Goal: Information Seeking & Learning: Find specific page/section

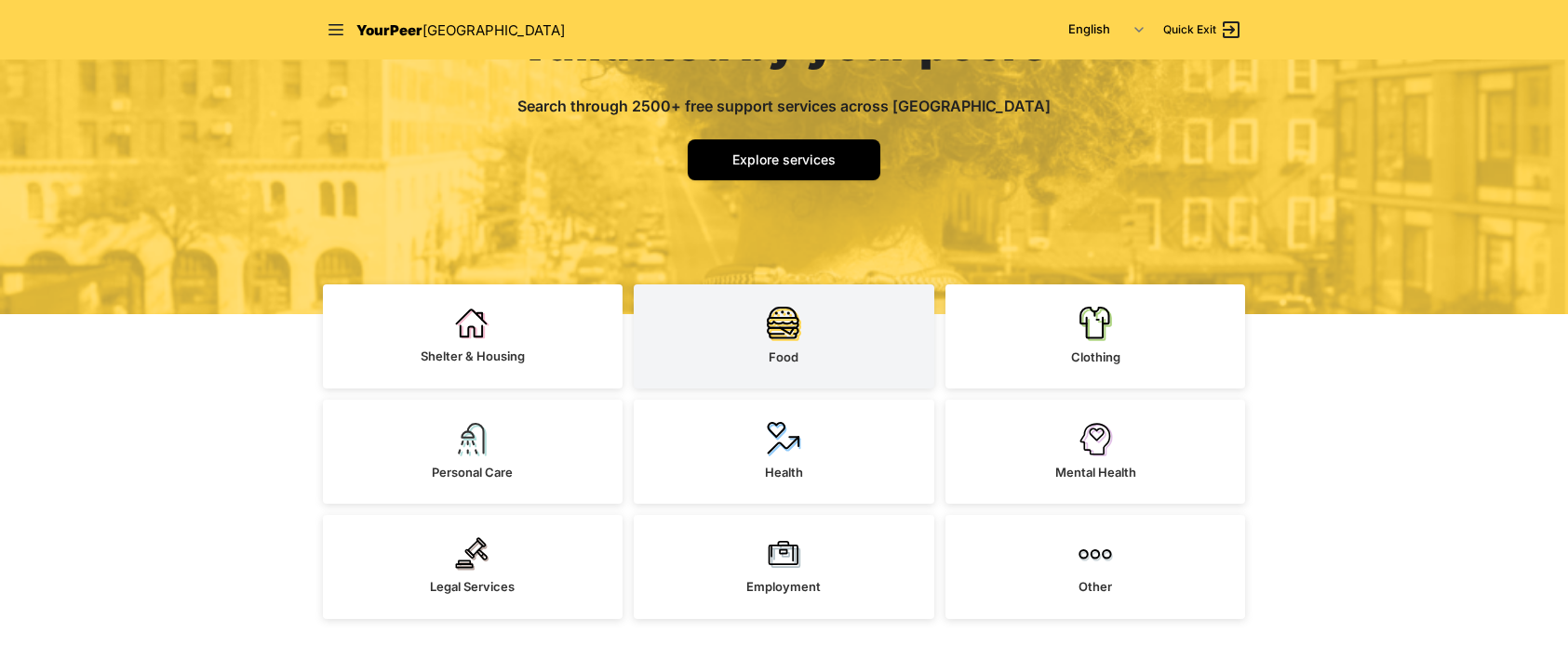
scroll to position [248, 0]
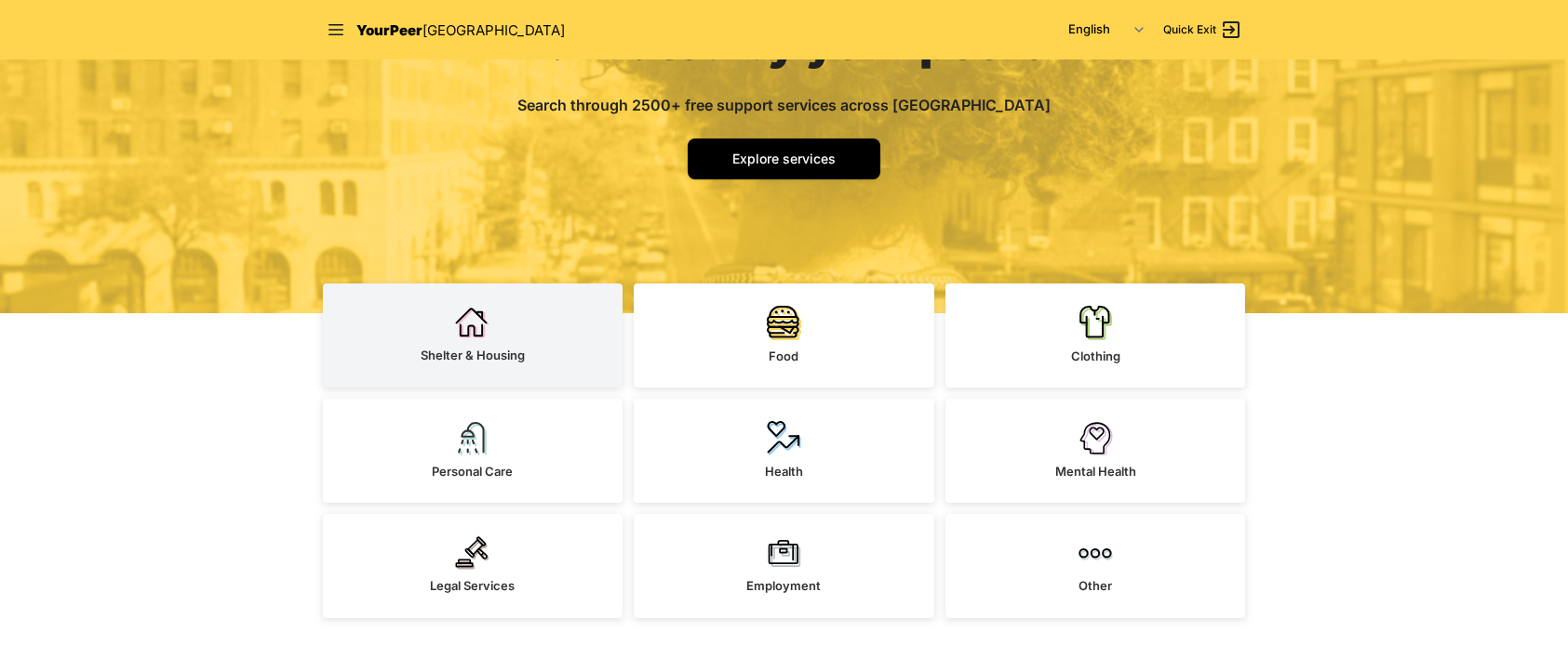
click at [500, 345] on link "Shelter & Housing" at bounding box center [473, 336] width 301 height 104
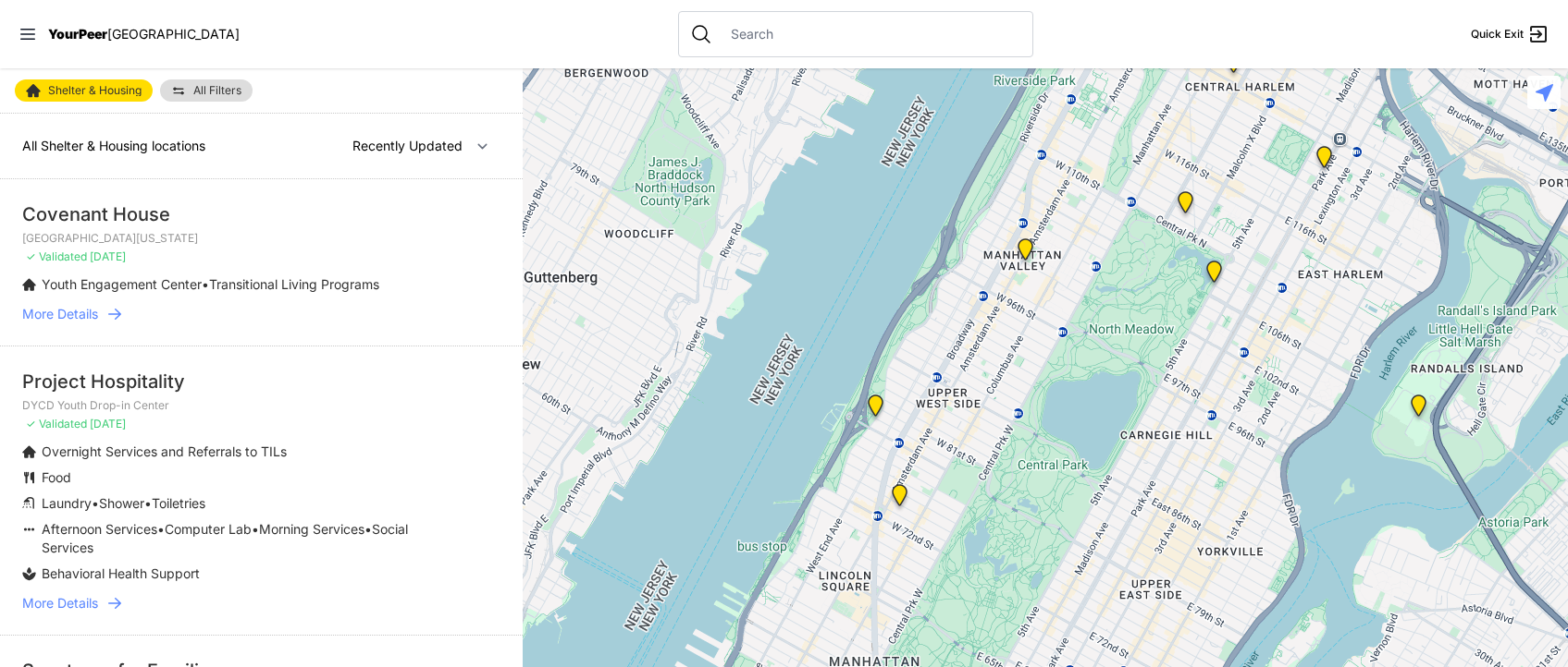
select select "nearby"
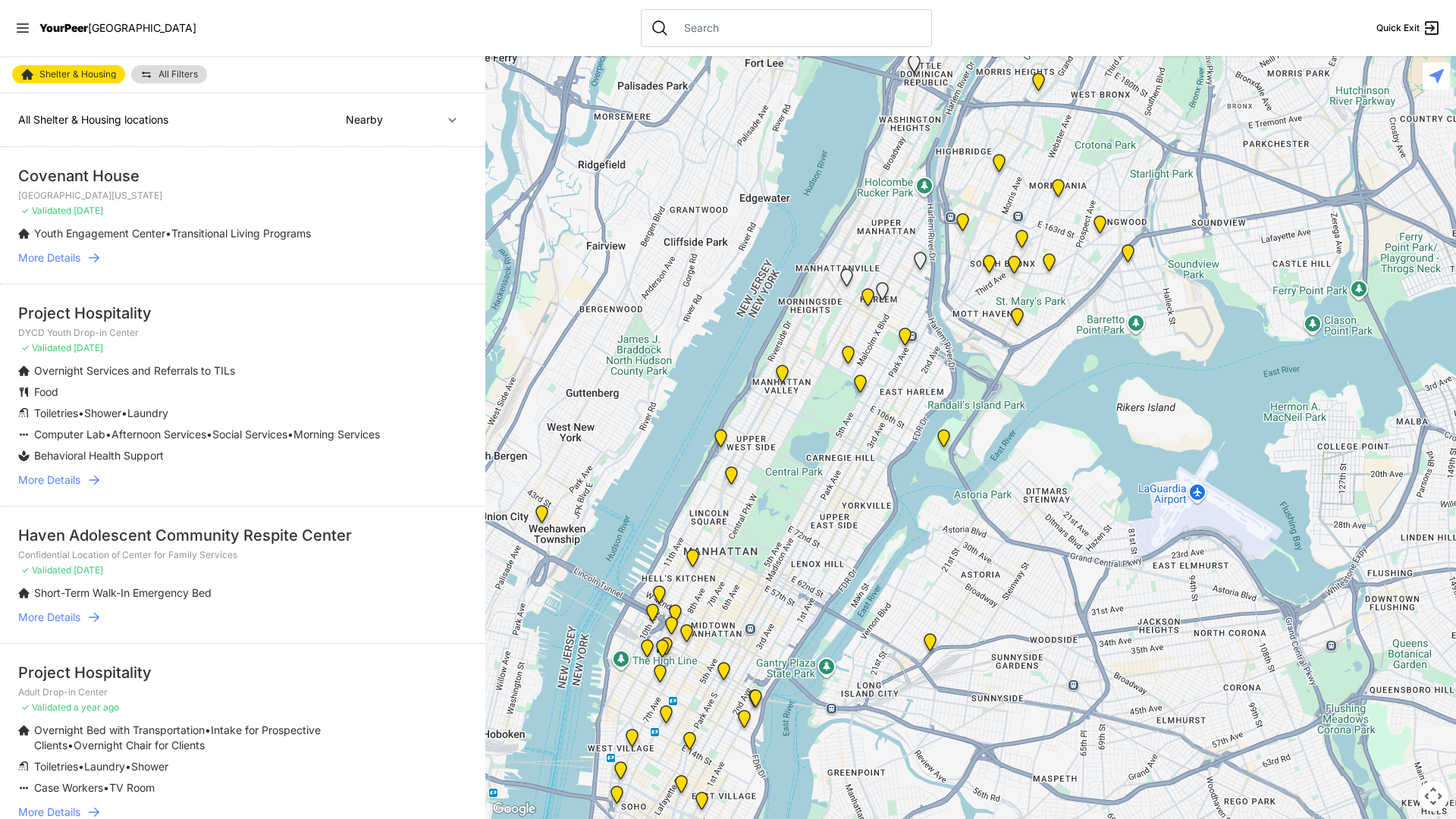
scroll to position [7, 0]
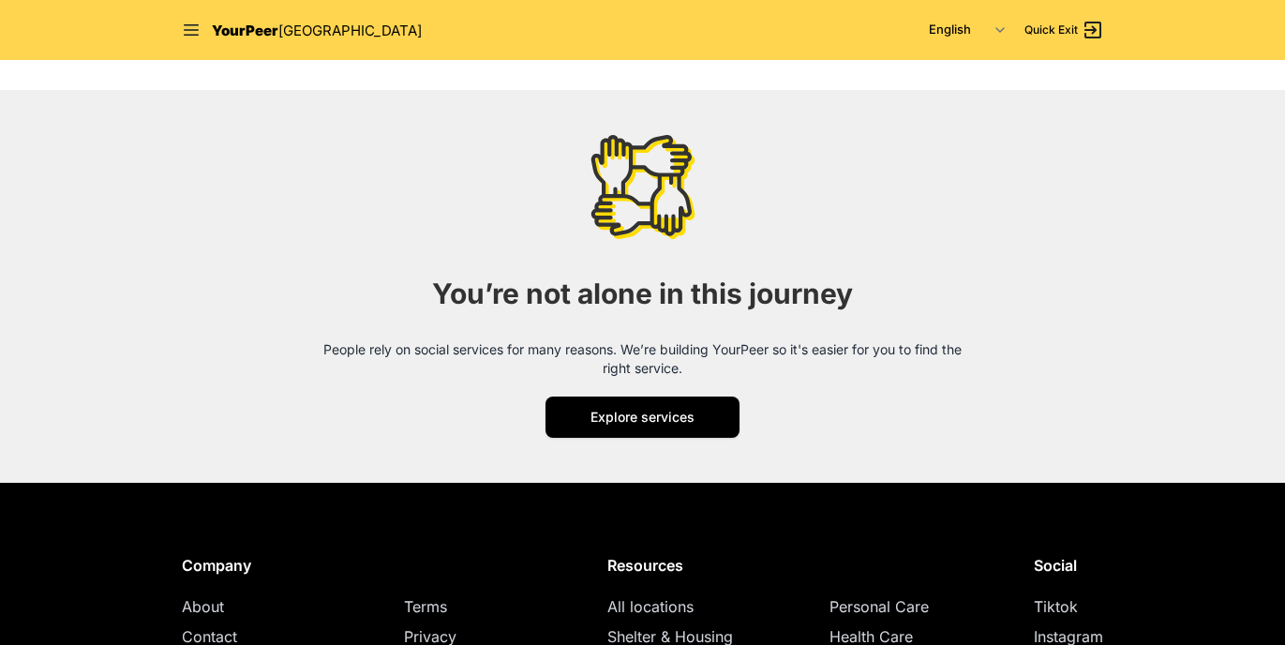
scroll to position [2409, 0]
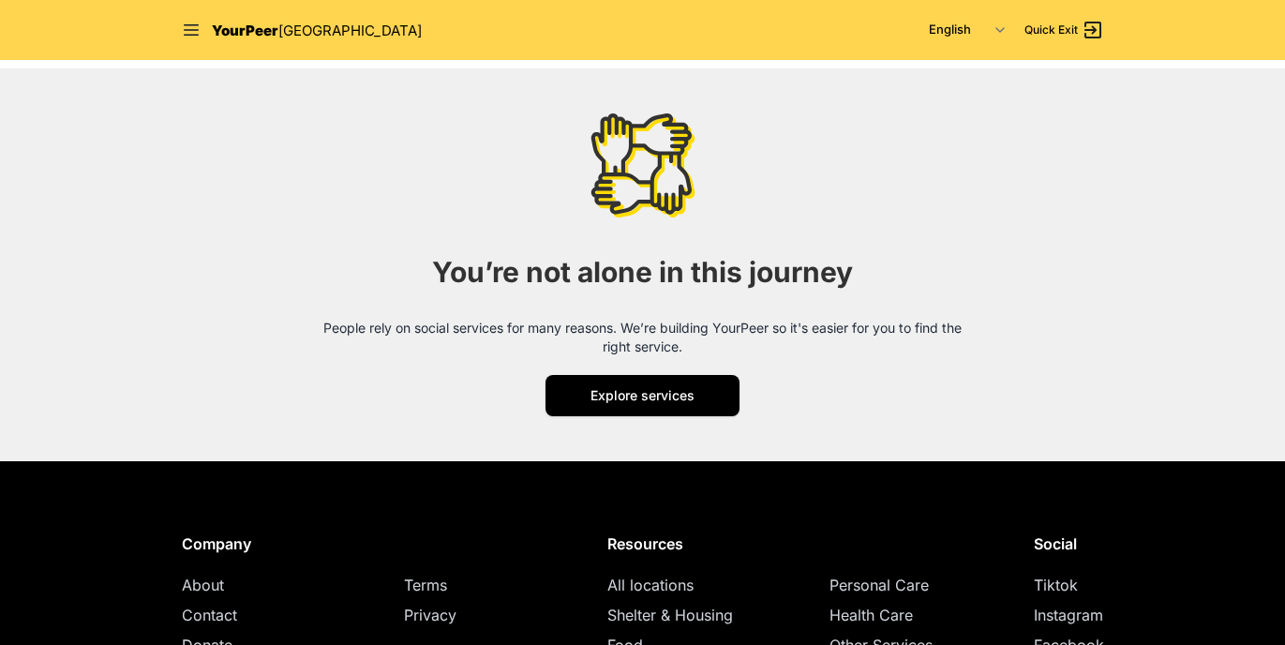
click at [210, 583] on span "About" at bounding box center [203, 584] width 42 height 19
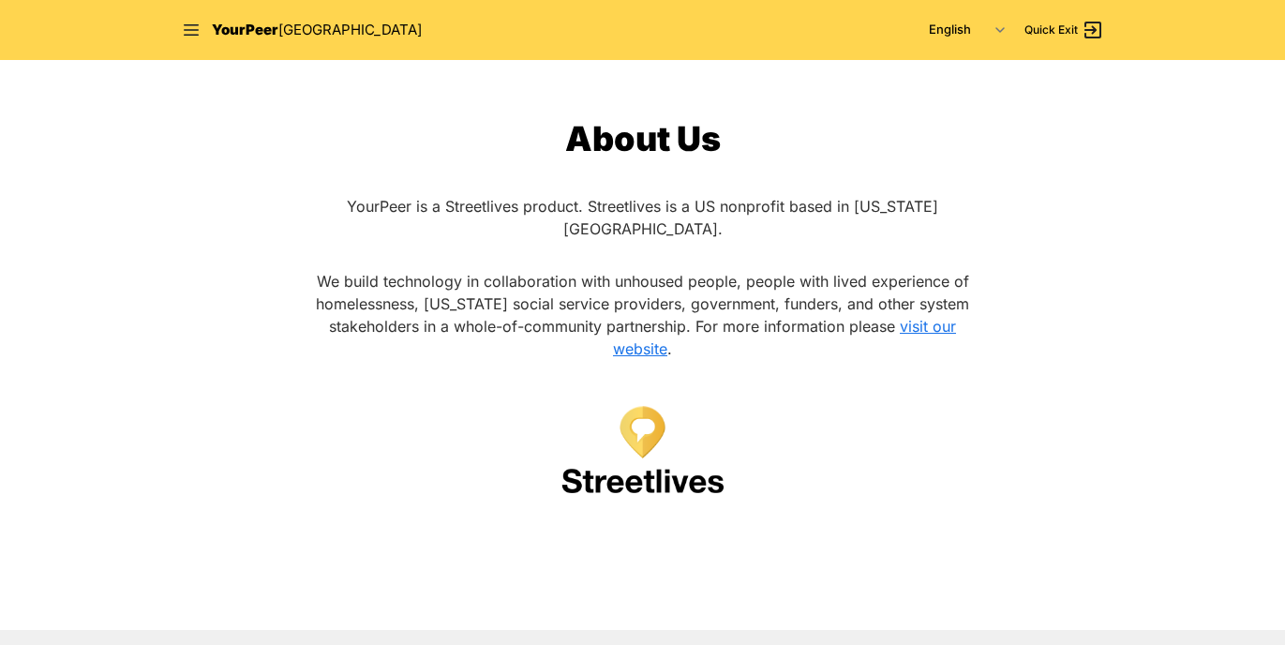
click at [231, 22] on span "YourPeer" at bounding box center [245, 30] width 67 height 18
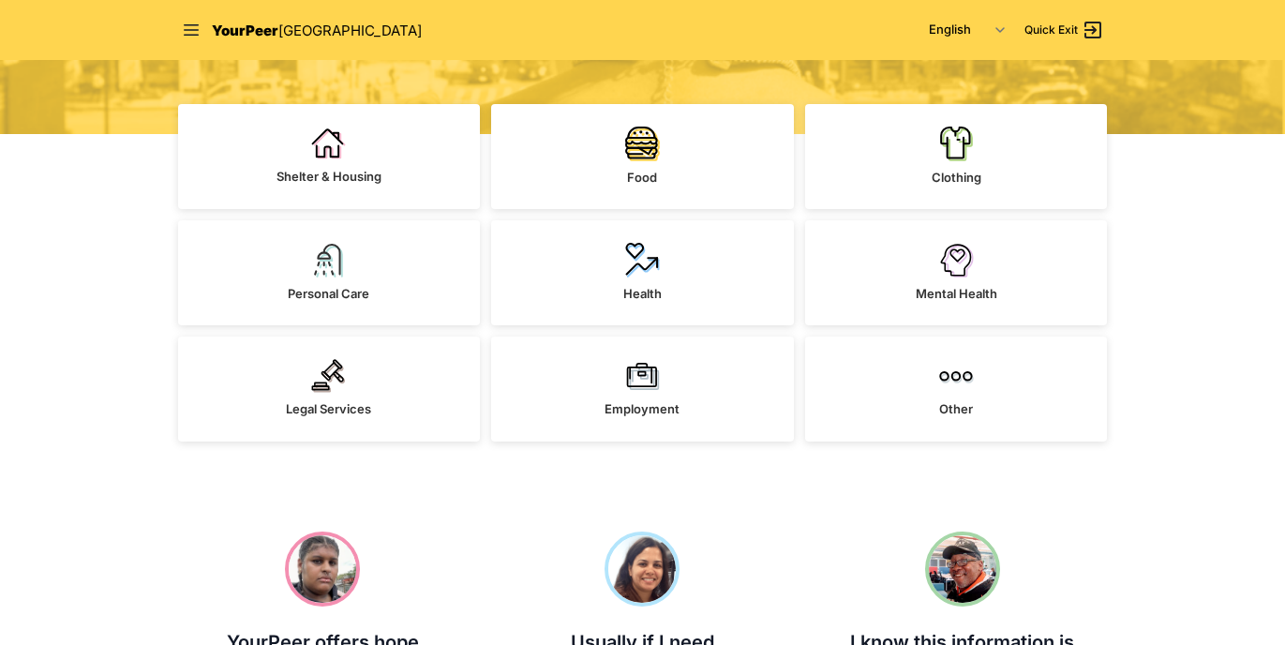
scroll to position [431, 0]
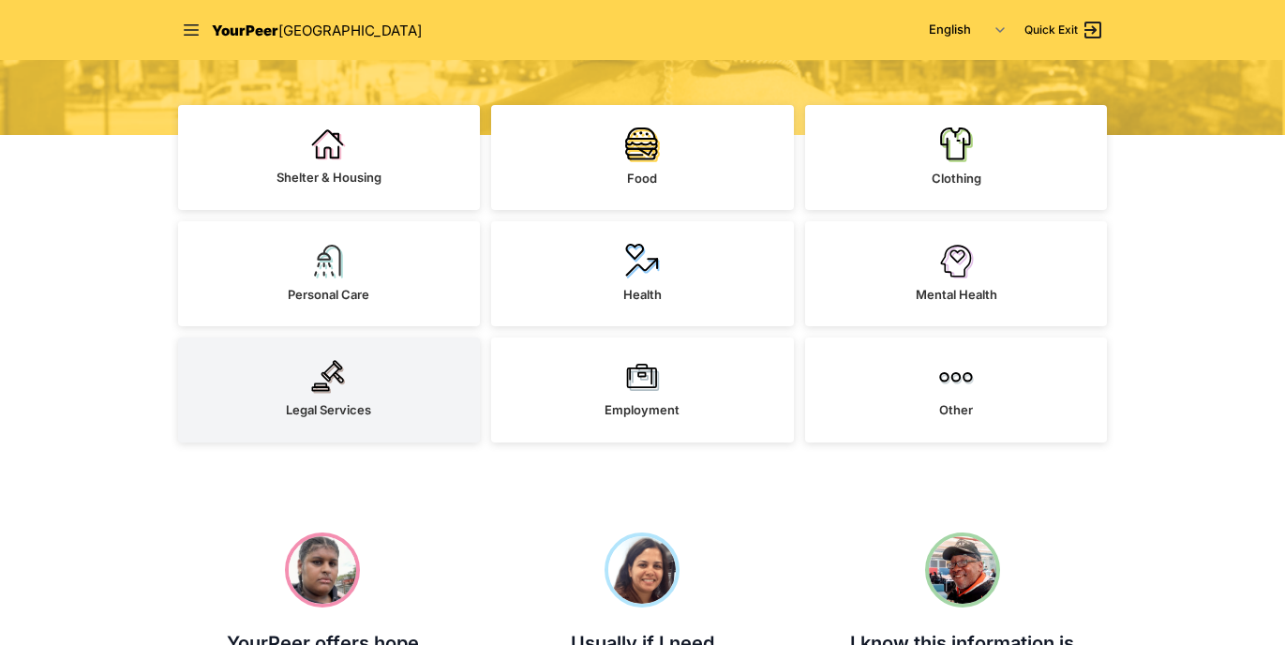
click at [379, 386] on link "Legal Services" at bounding box center [329, 389] width 303 height 105
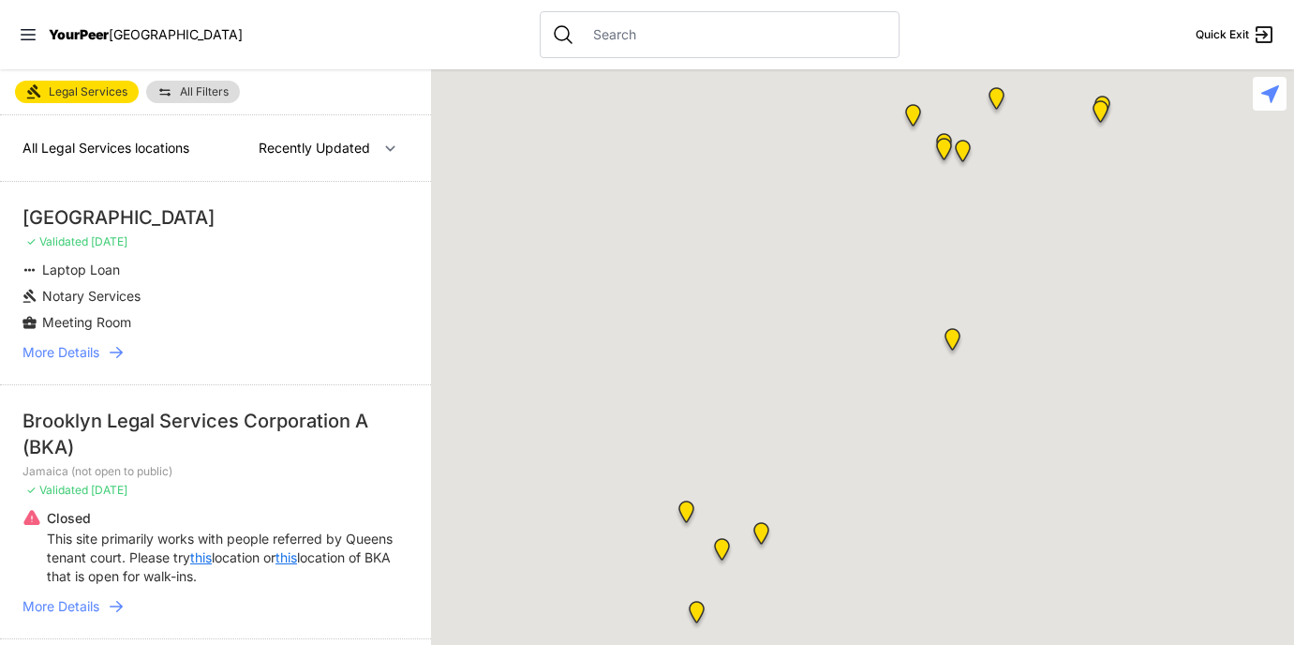
select select "nearby"
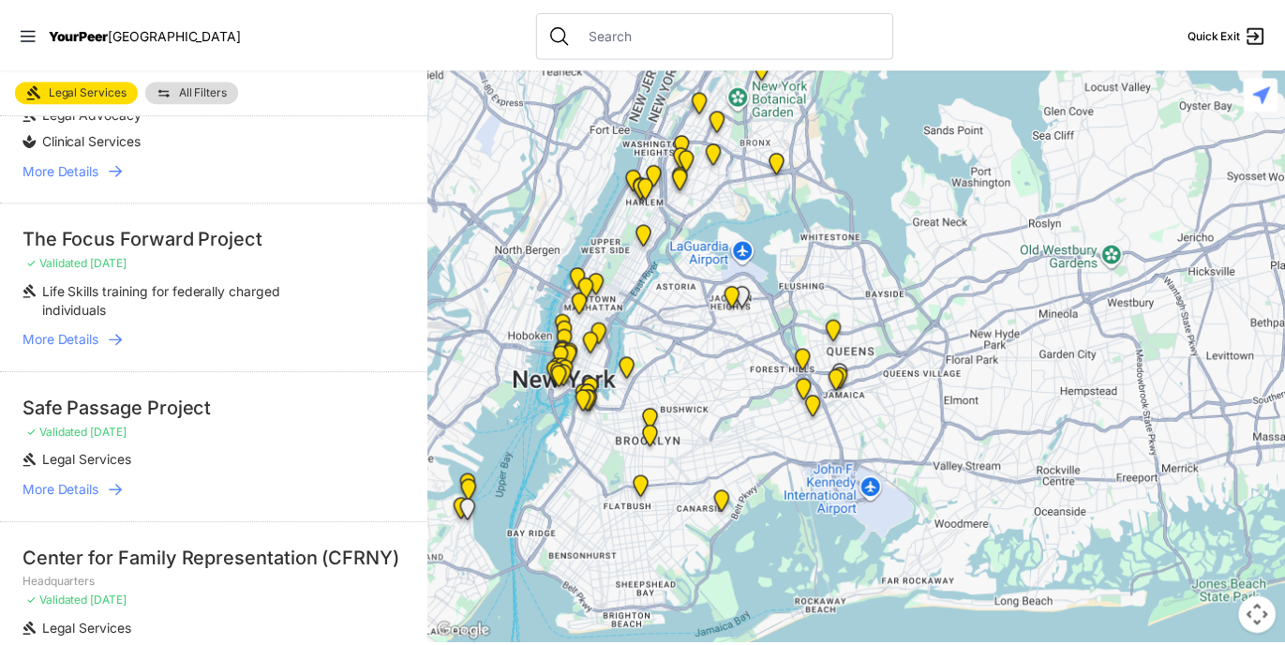
scroll to position [2548, 0]
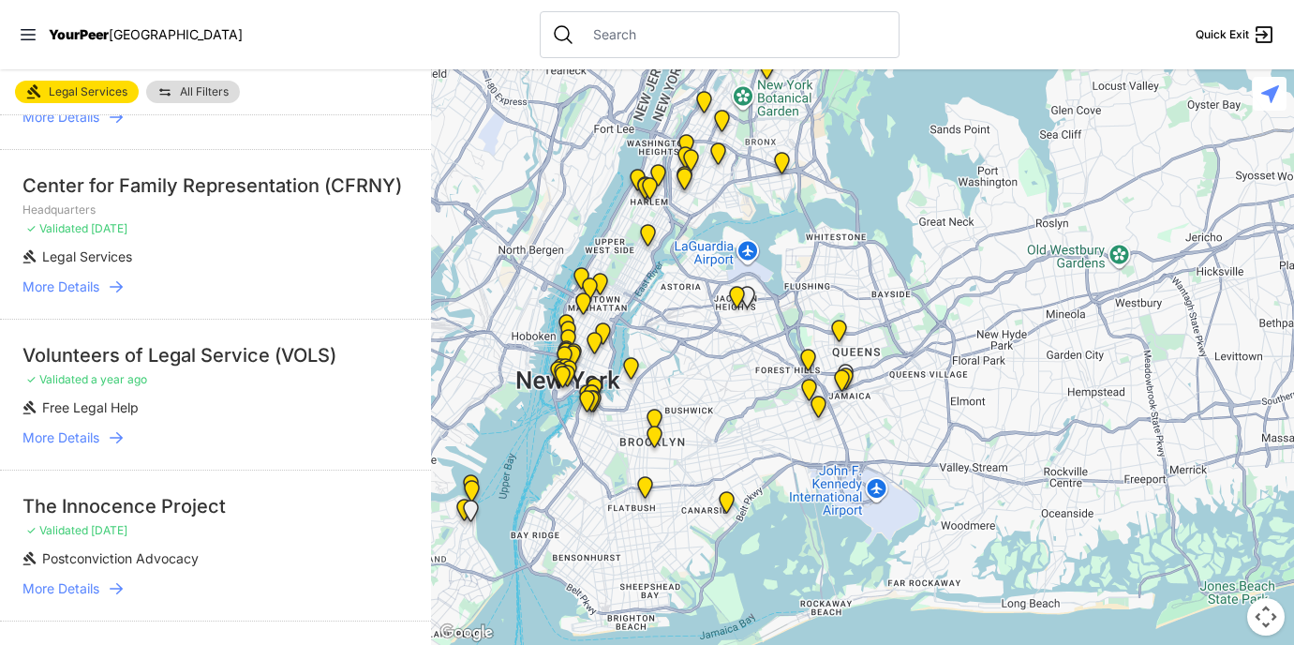
click at [48, 23] on nav "YourPeer NYC Quick Exit" at bounding box center [647, 34] width 1294 height 69
click at [22, 28] on icon at bounding box center [28, 34] width 19 height 19
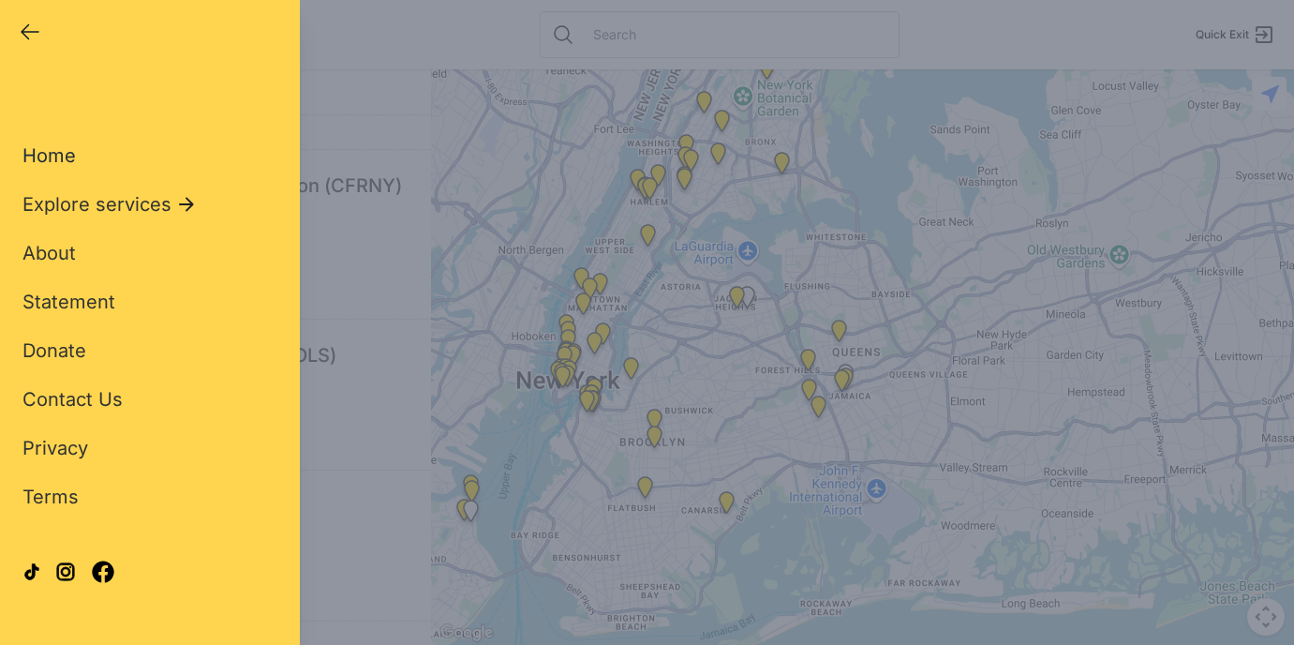
click at [67, 151] on span "Home" at bounding box center [48, 155] width 53 height 22
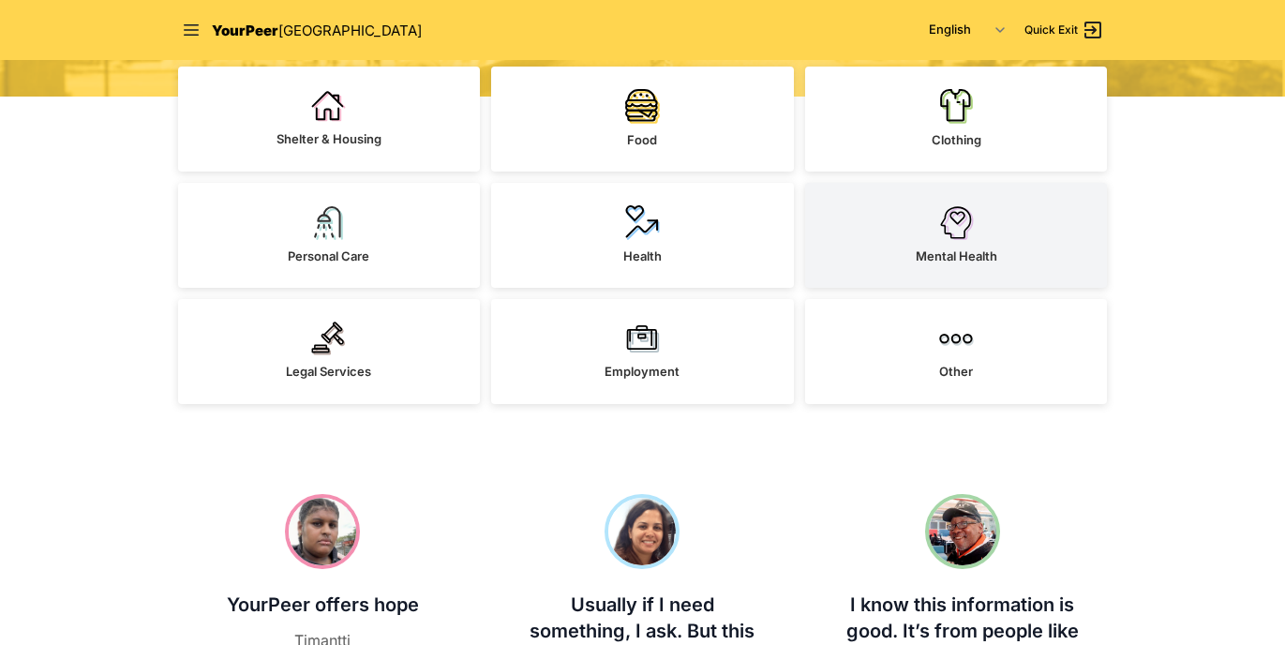
scroll to position [468, 0]
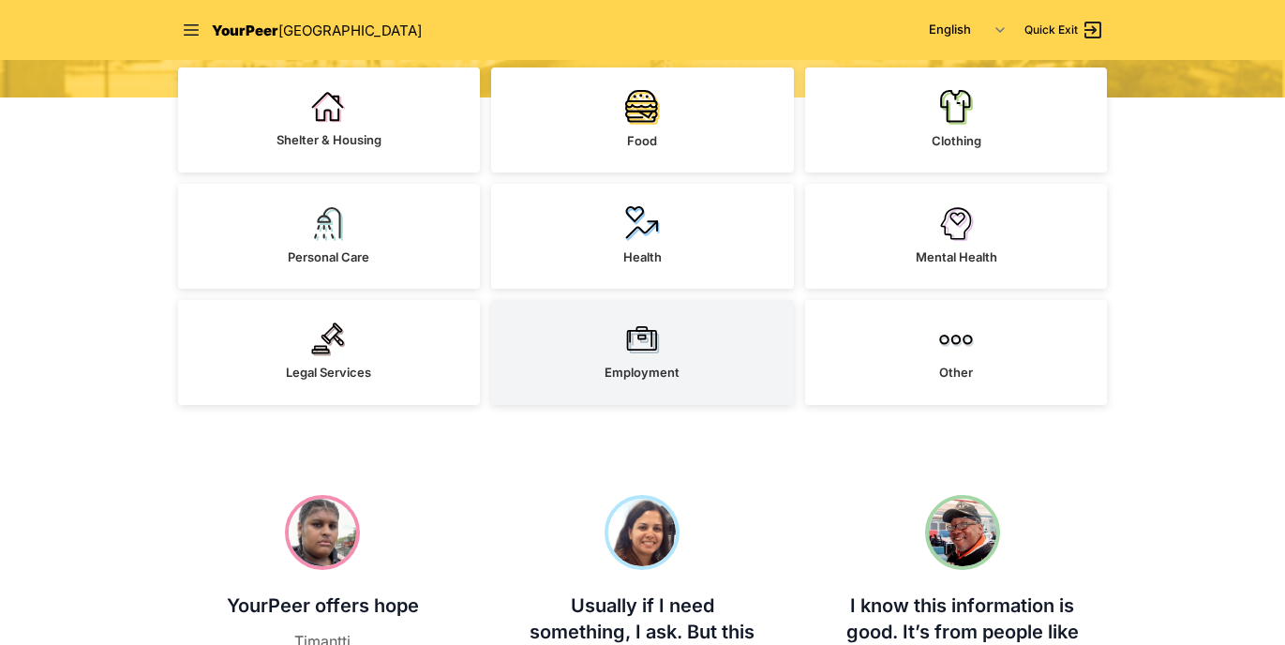
click at [686, 344] on link "Employment" at bounding box center [642, 352] width 303 height 105
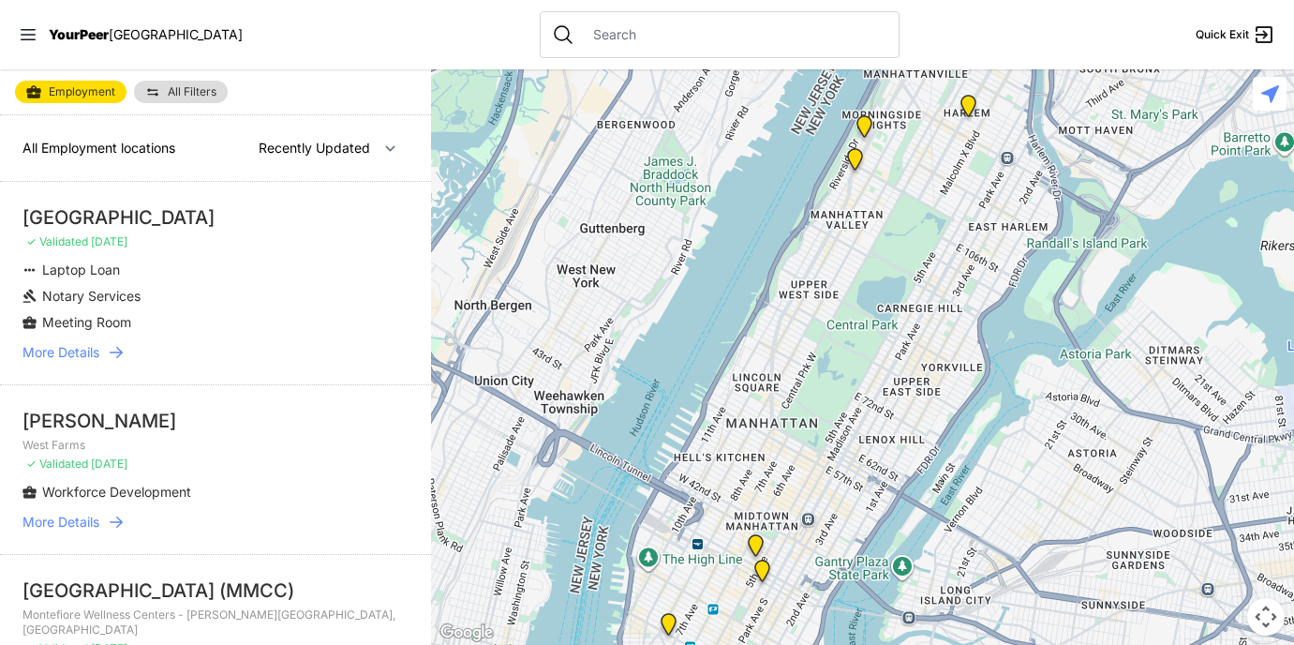
select select "nearby"
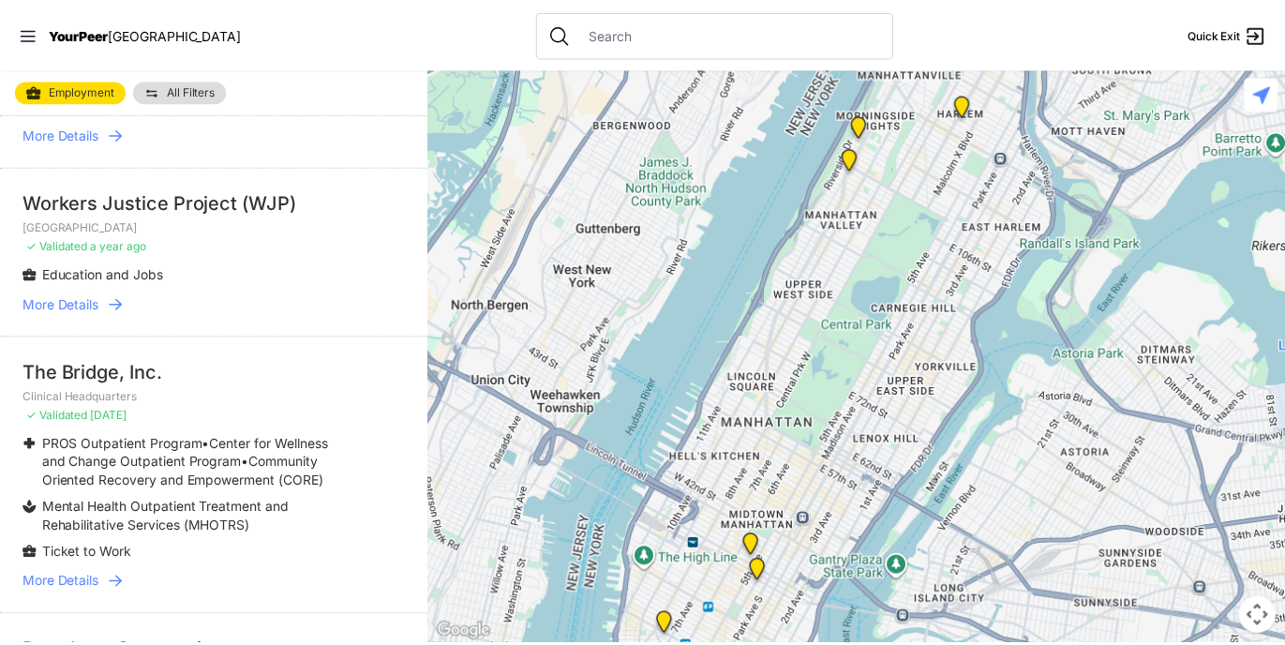
scroll to position [1053, 0]
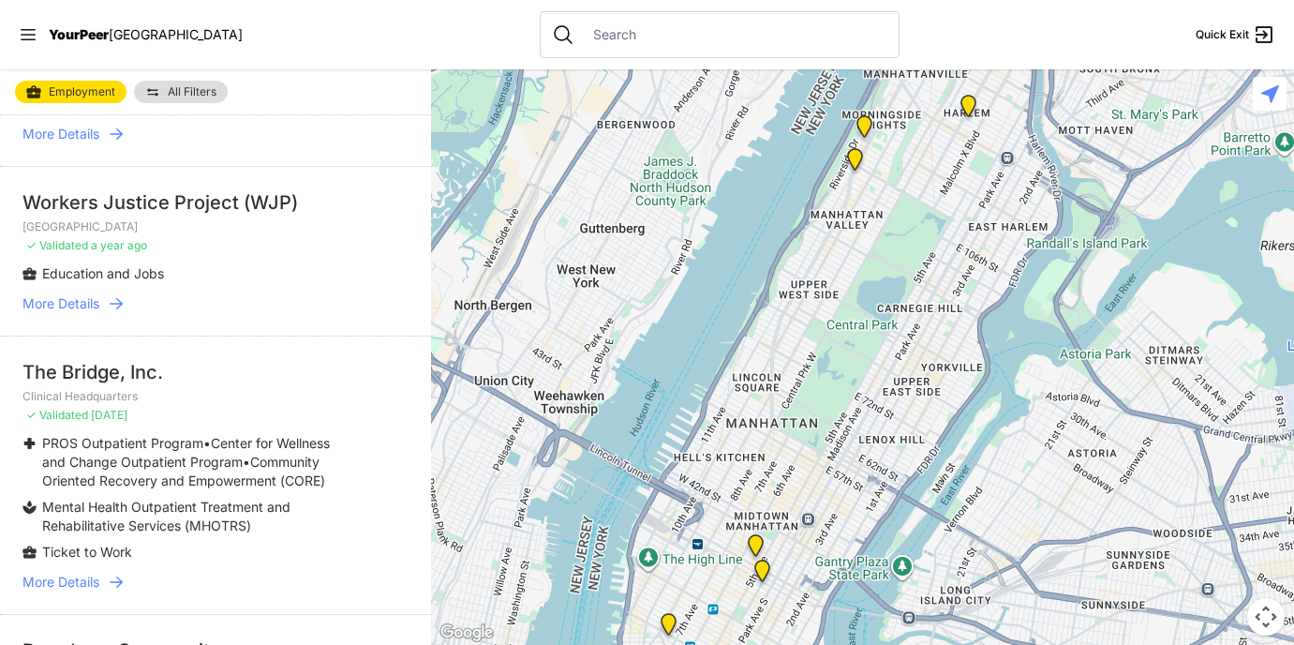
click at [23, 47] on nav "YourPeer NYC Quick Exit" at bounding box center [647, 34] width 1294 height 69
click at [28, 39] on icon at bounding box center [28, 34] width 15 height 11
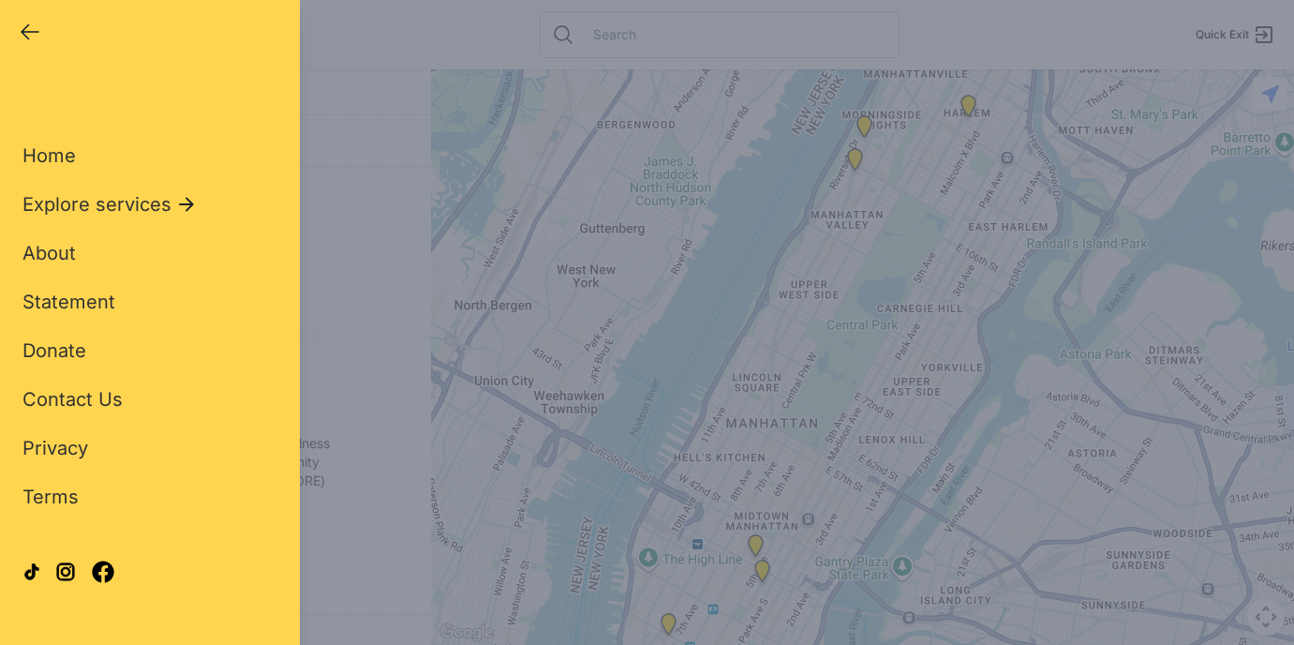
click at [82, 158] on div "Home Explore services About Statement Donate Contact Us Privacy Terms" at bounding box center [149, 295] width 255 height 427
click at [57, 158] on span "Home" at bounding box center [48, 155] width 53 height 22
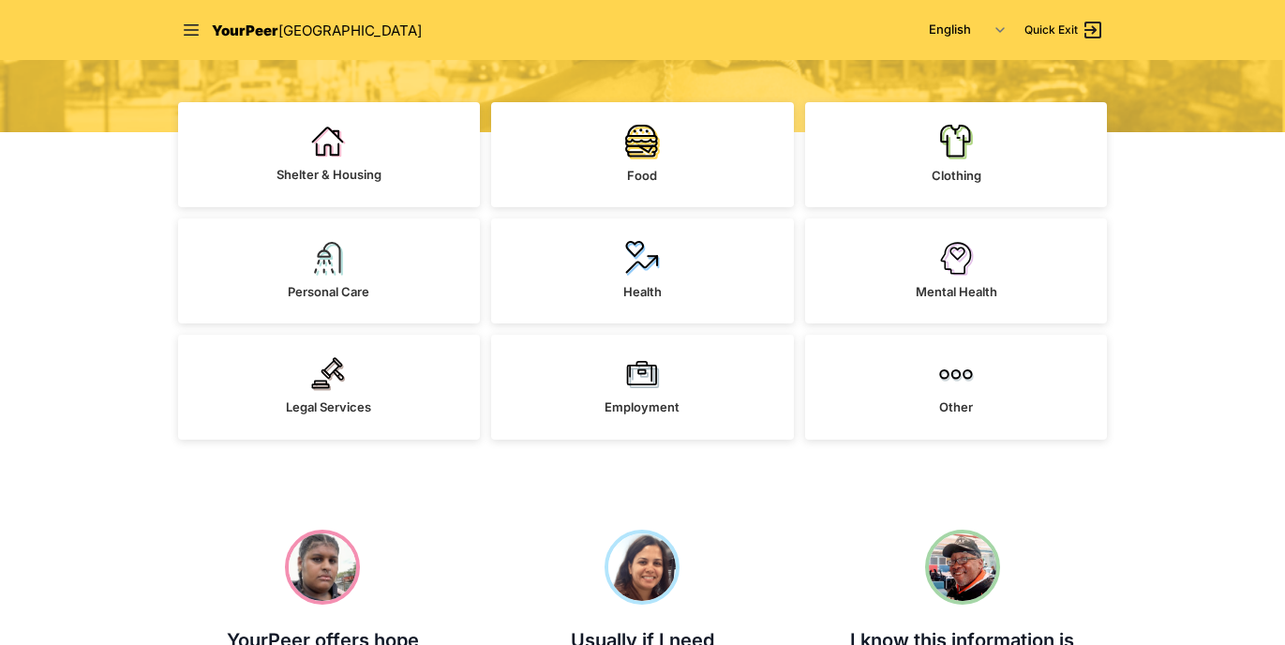
scroll to position [438, 0]
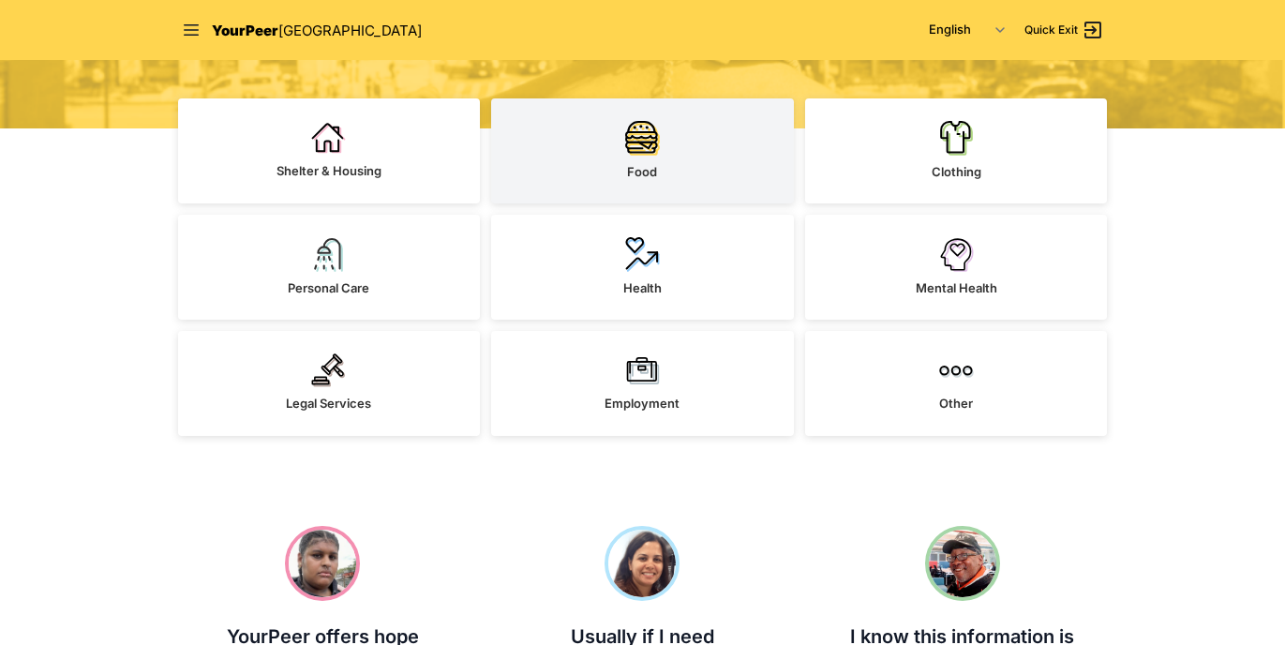
click at [615, 188] on link "Food" at bounding box center [642, 150] width 303 height 105
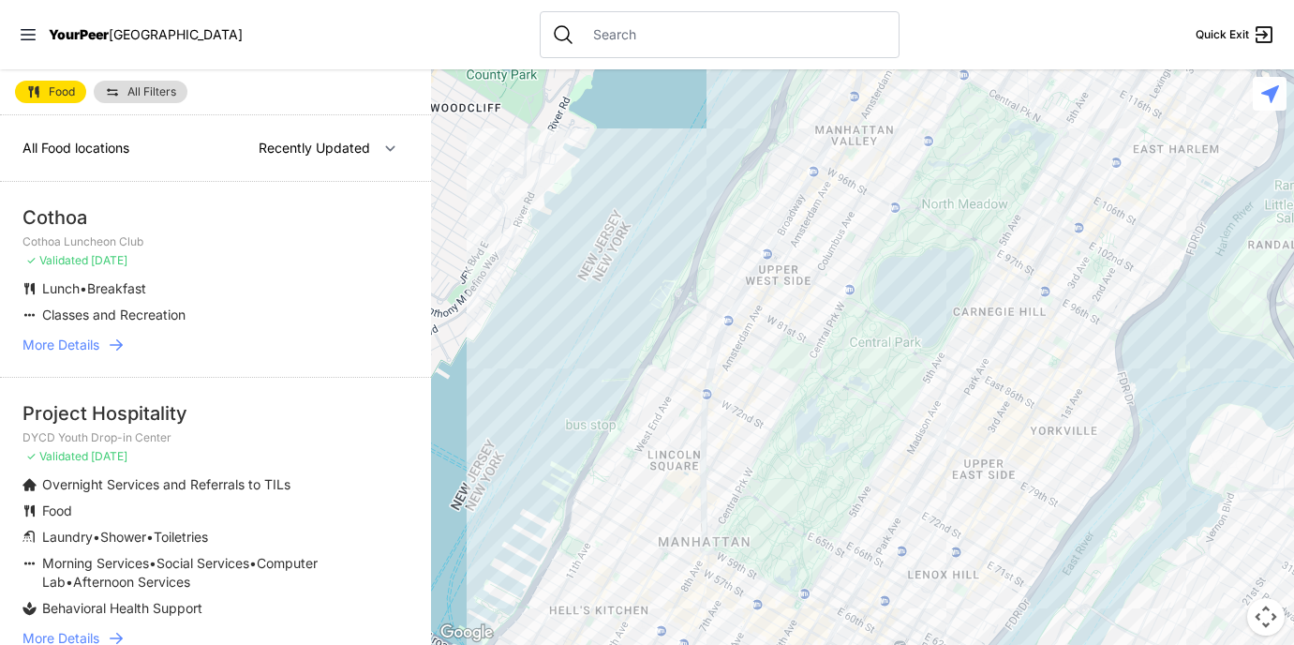
select select "nearby"
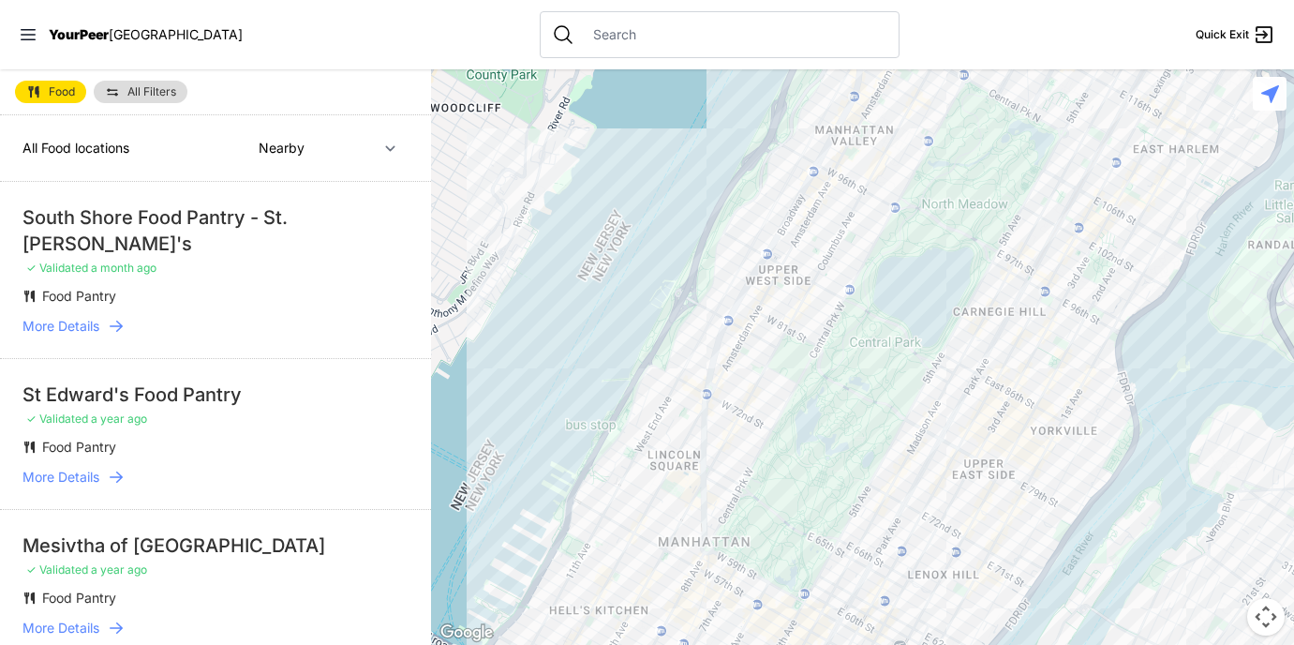
click at [97, 317] on span "More Details" at bounding box center [60, 326] width 77 height 19
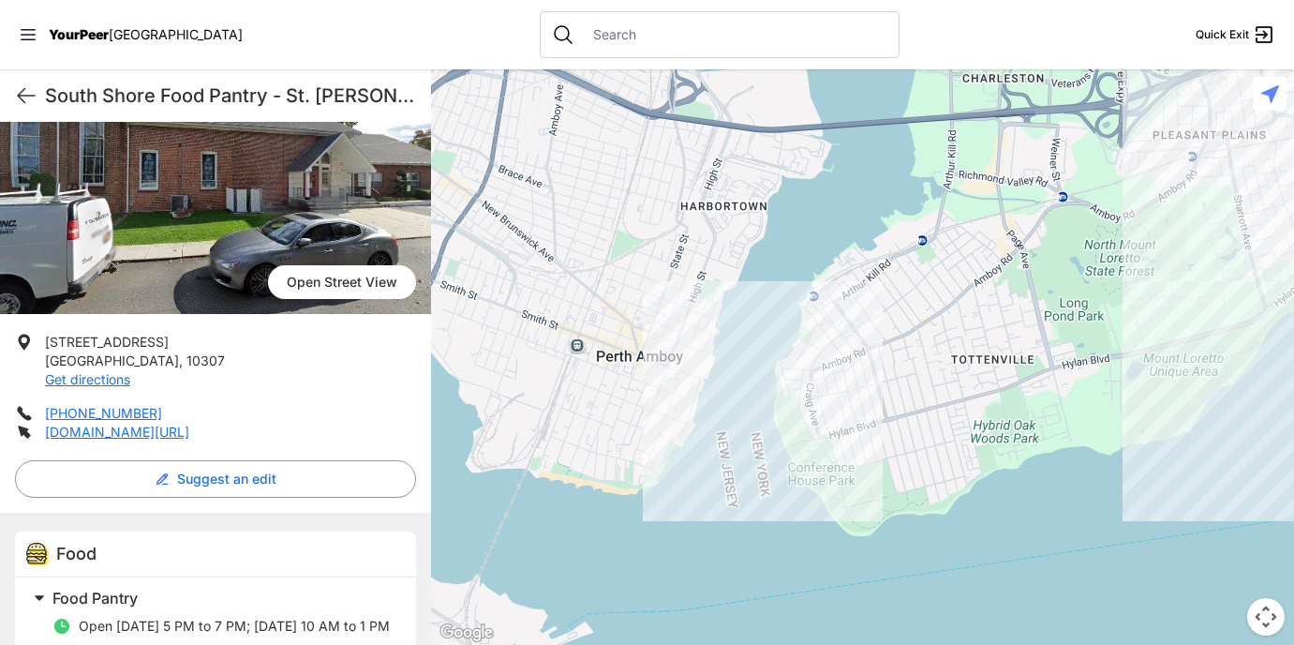
scroll to position [222, 0]
